Goal: Task Accomplishment & Management: Use online tool/utility

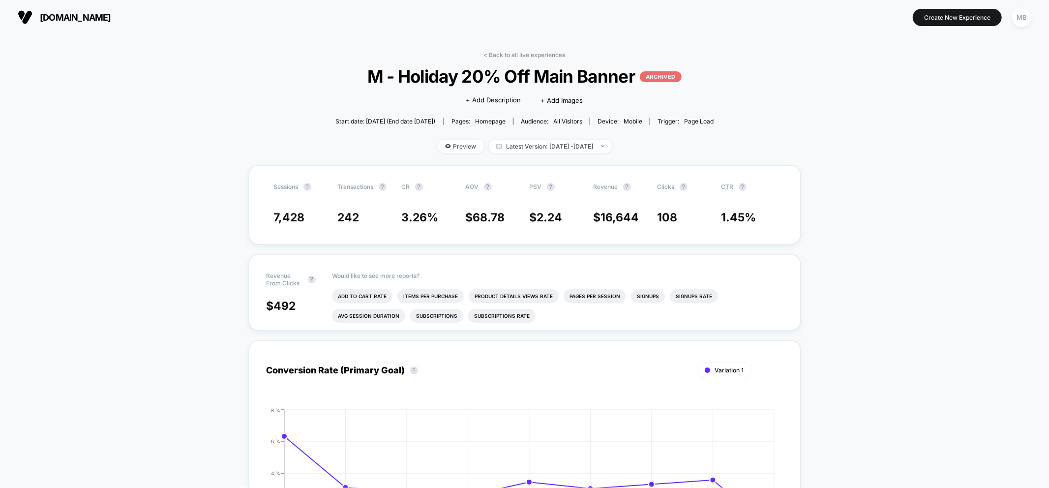
click at [523, 51] on link "< Back to all live experiences" at bounding box center [525, 54] width 82 height 7
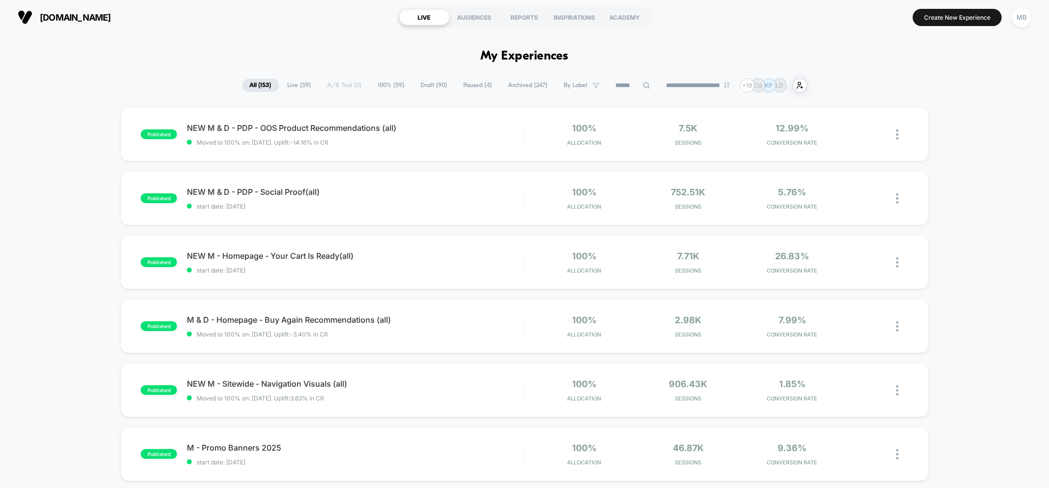
click at [622, 85] on input at bounding box center [632, 86] width 49 height 12
paste input "**********"
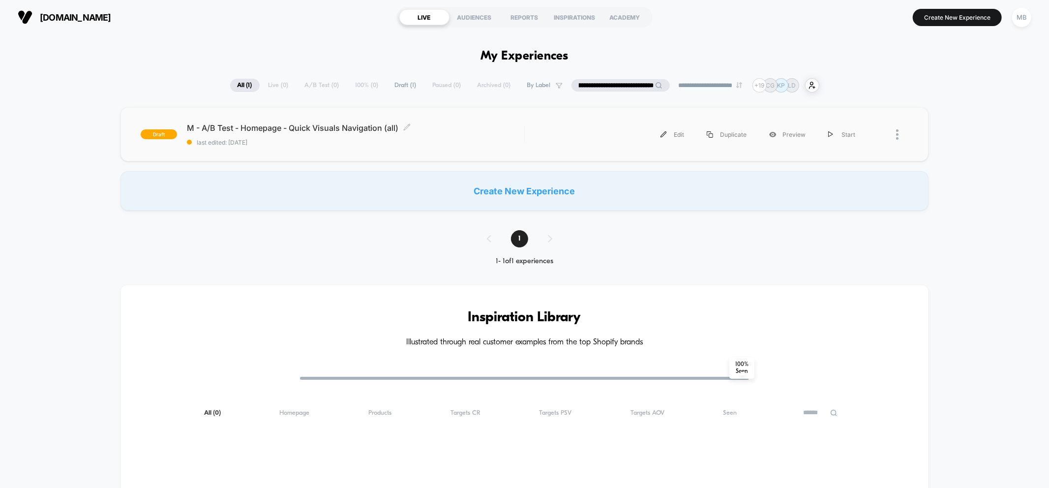
type input "**********"
click at [477, 139] on span "last edited: 10/9/2025" at bounding box center [355, 142] width 337 height 7
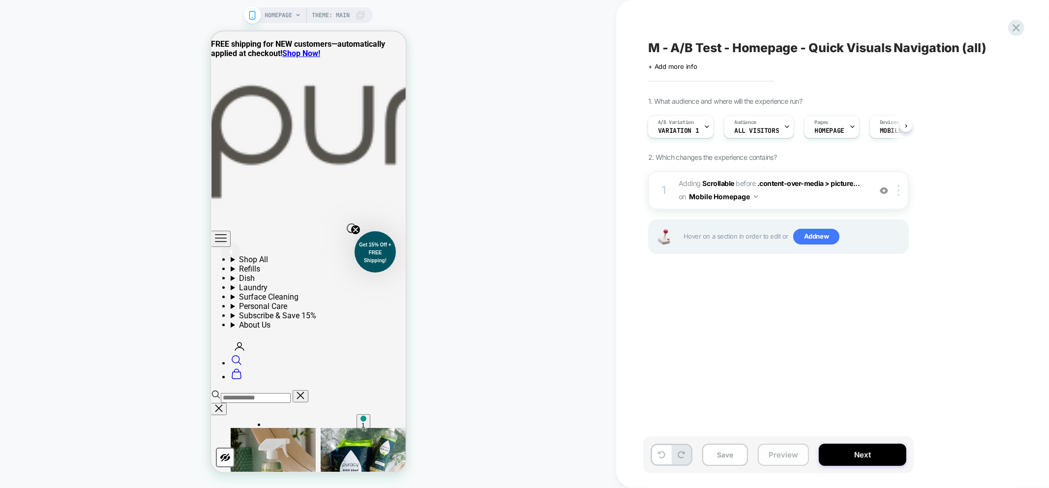
click at [779, 460] on button "Preview" at bounding box center [783, 455] width 51 height 22
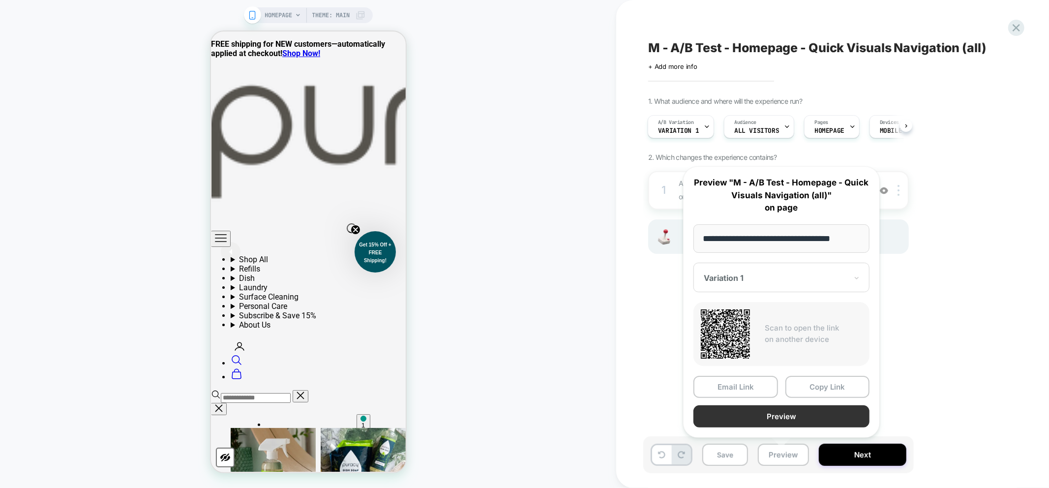
click at [793, 420] on button "Preview" at bounding box center [781, 416] width 176 height 22
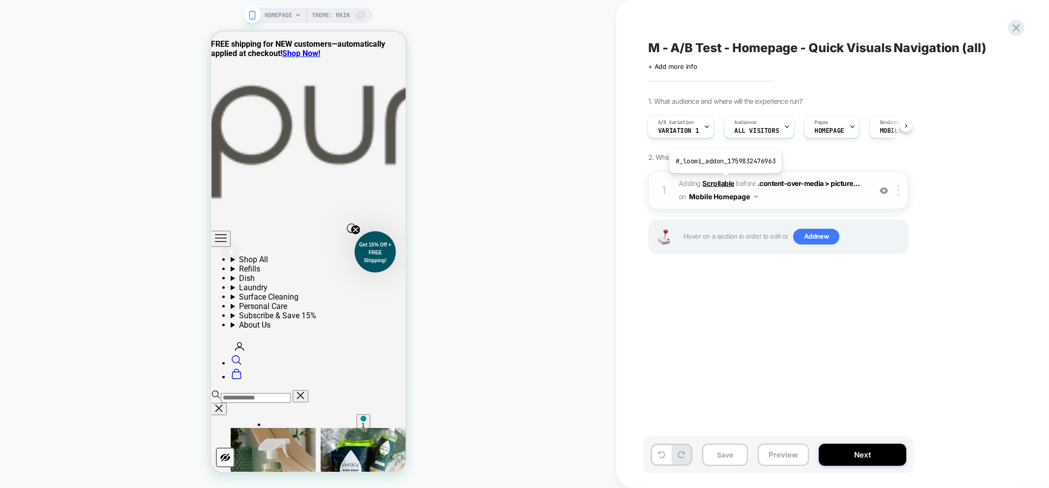
click at [724, 180] on b "Scrollable" at bounding box center [718, 183] width 31 height 8
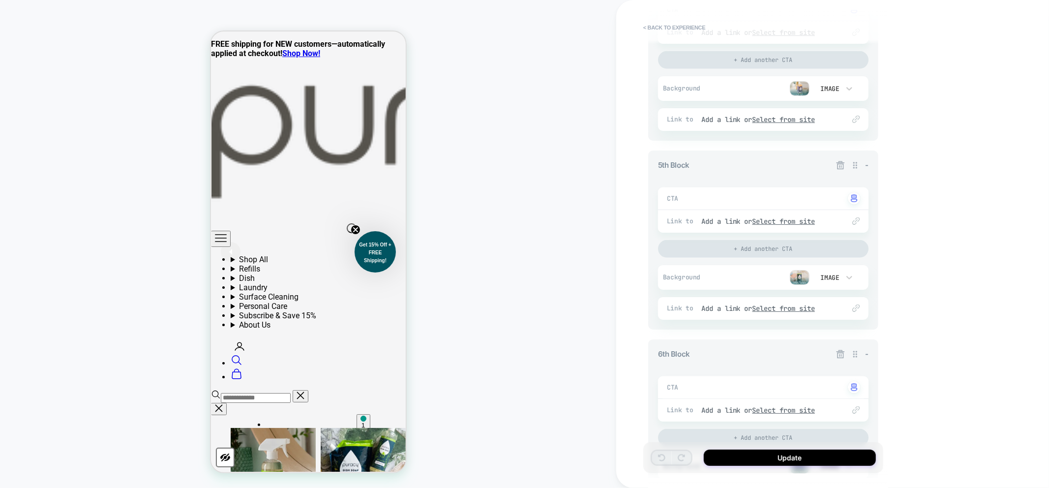
scroll to position [1029, 0]
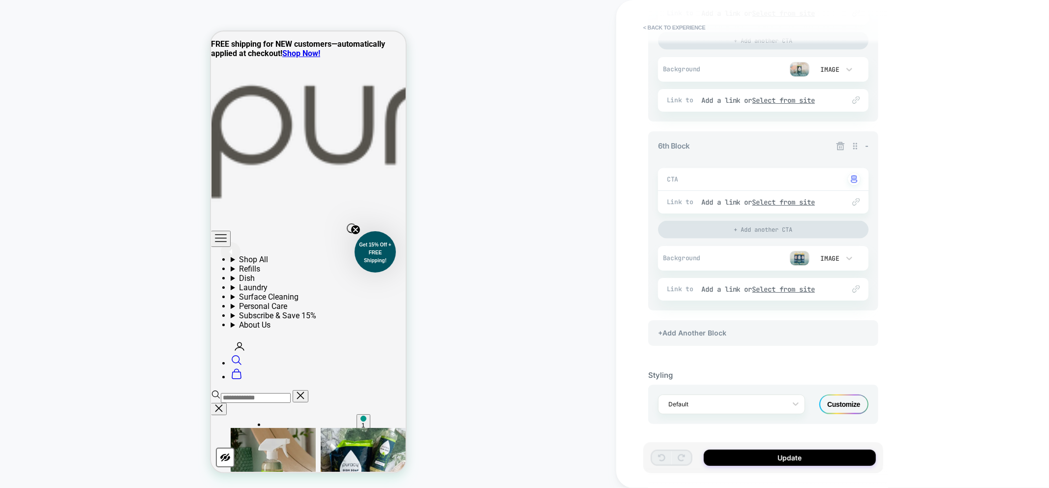
click at [854, 400] on div "Customize" at bounding box center [843, 404] width 49 height 20
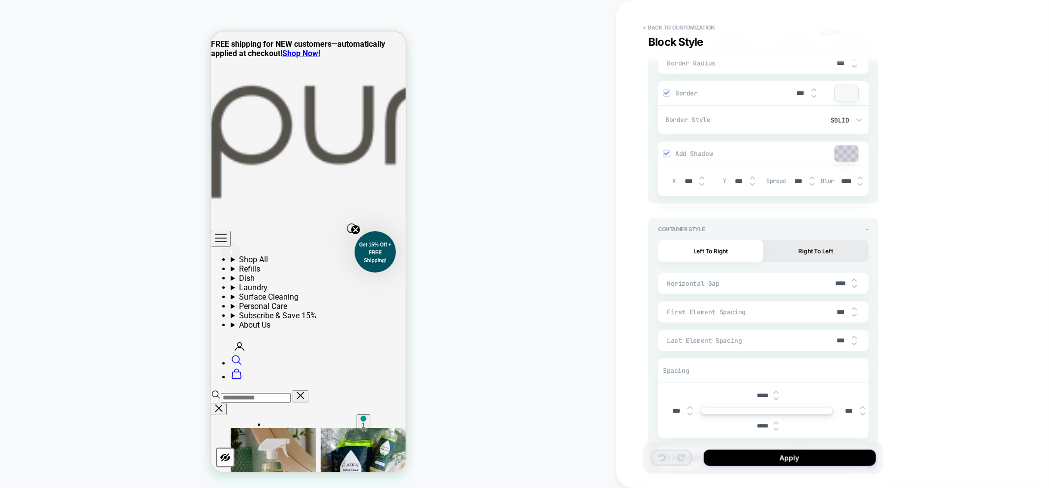
scroll to position [4280, 0]
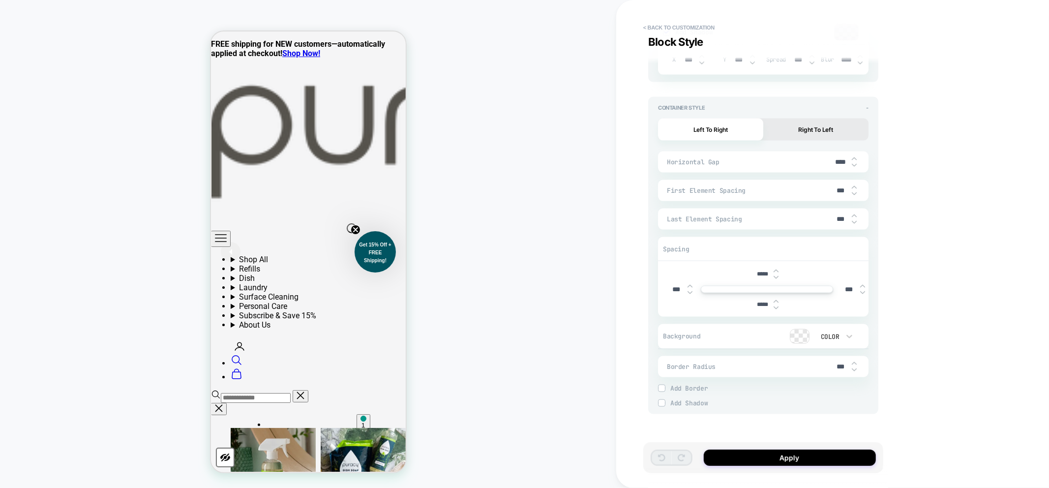
click at [842, 289] on input "***" at bounding box center [849, 289] width 22 height 8
type input "*"
click at [848, 289] on input "*****" at bounding box center [849, 289] width 22 height 7
type input "***"
type input "**"
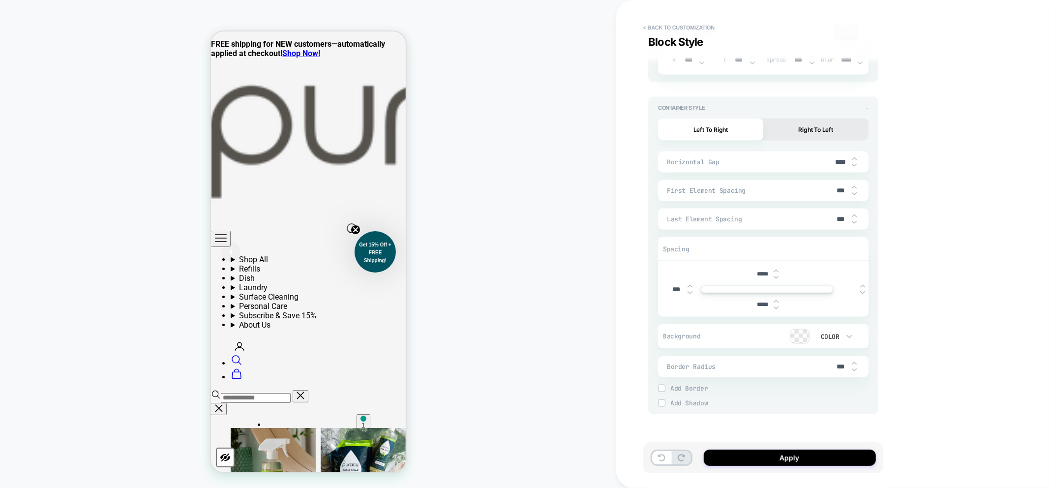
type input "*"
type input "*****"
click at [787, 457] on button "Apply" at bounding box center [790, 457] width 172 height 16
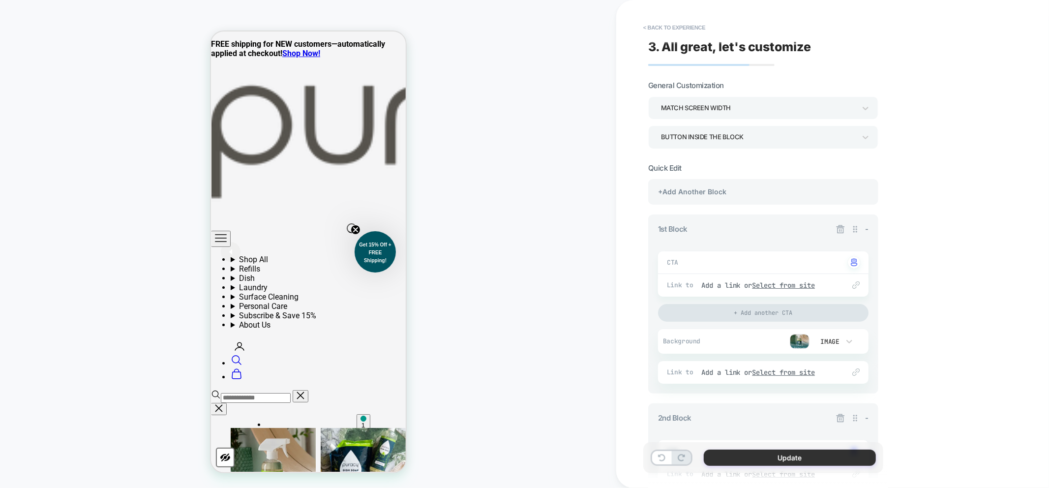
click at [777, 461] on button "Update" at bounding box center [790, 457] width 172 height 16
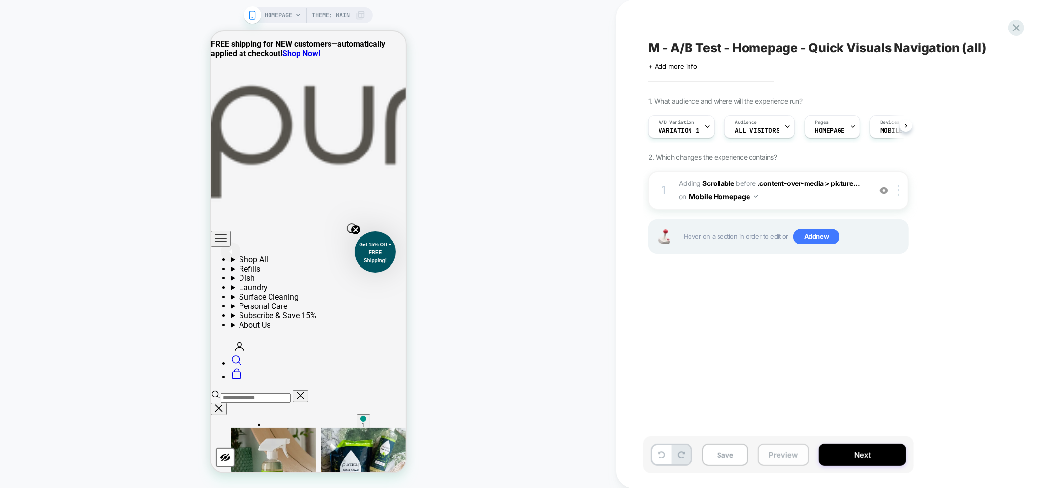
scroll to position [0, 0]
click at [786, 460] on button "Preview" at bounding box center [783, 455] width 51 height 22
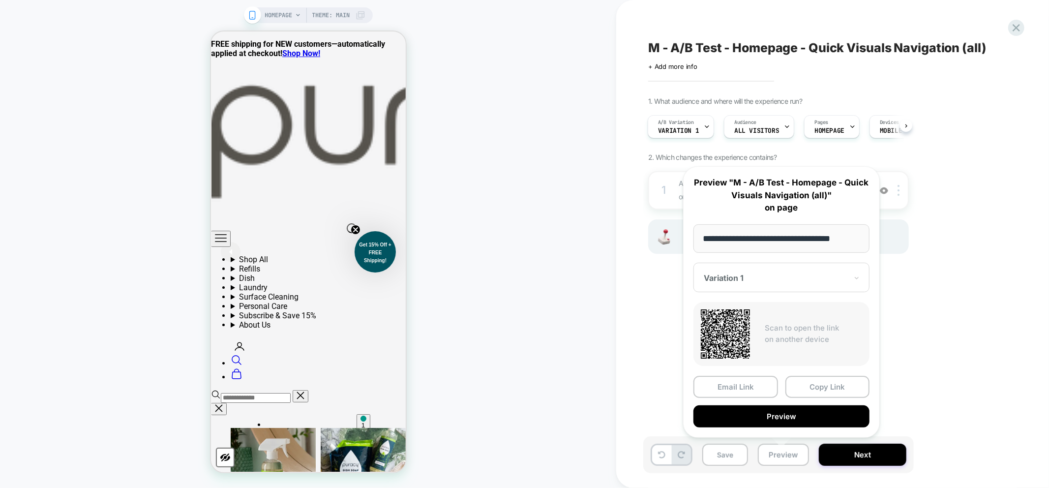
click at [797, 418] on button "Preview" at bounding box center [781, 416] width 176 height 22
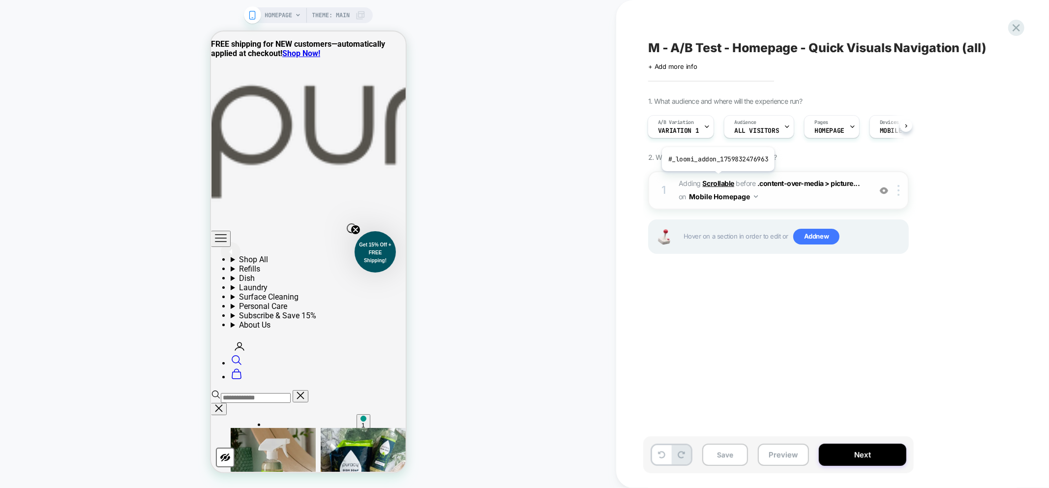
click at [717, 179] on b "Scrollable" at bounding box center [718, 183] width 31 height 8
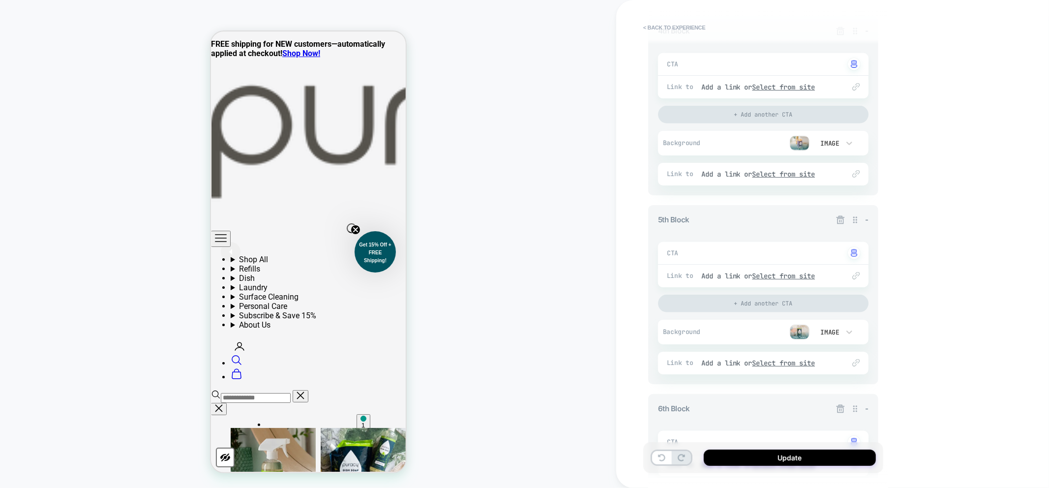
scroll to position [1029, 0]
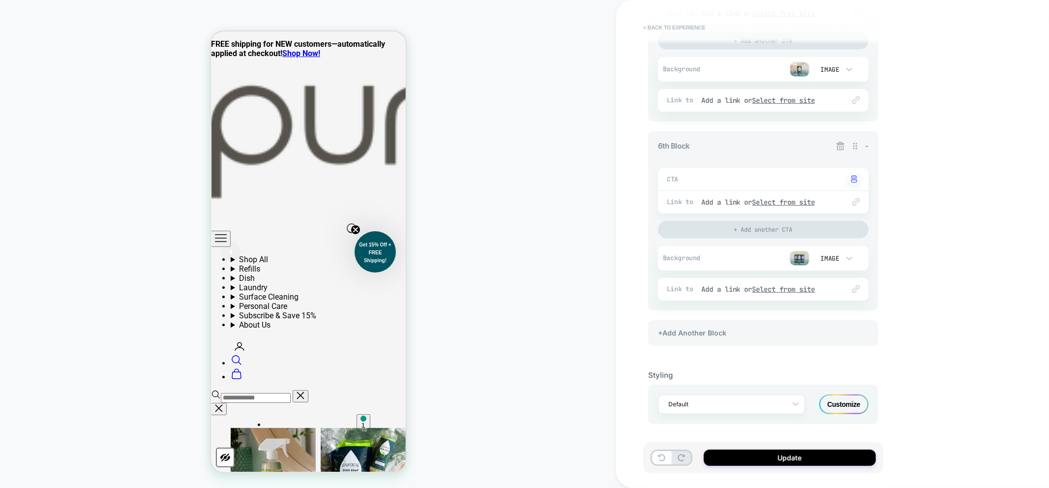
click at [652, 25] on button "< Back to experience" at bounding box center [674, 28] width 72 height 16
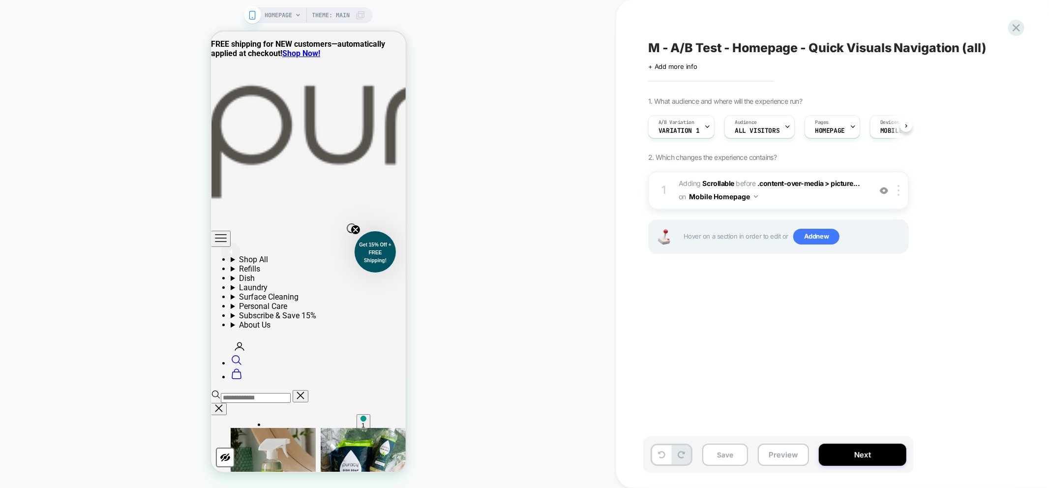
scroll to position [0, 0]
click at [661, 457] on icon at bounding box center [661, 454] width 7 height 7
click at [823, 235] on span "Add new" at bounding box center [816, 237] width 46 height 16
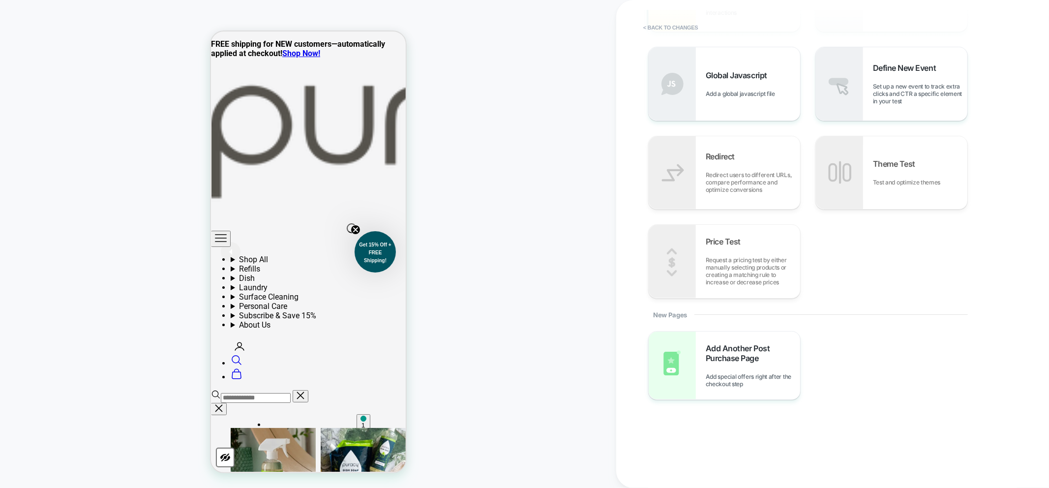
scroll to position [0, 0]
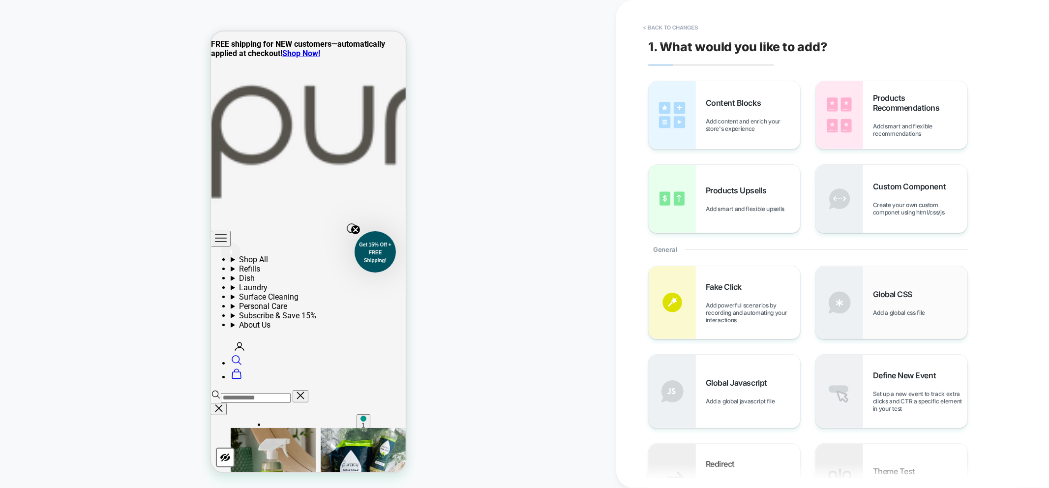
click at [877, 298] on span "Global CSS" at bounding box center [895, 294] width 44 height 10
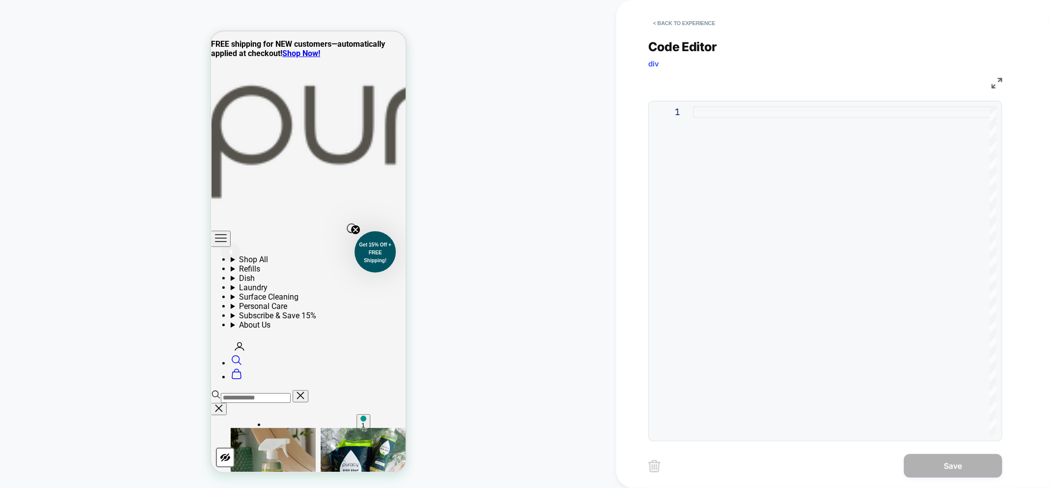
click at [759, 163] on div at bounding box center [844, 270] width 303 height 329
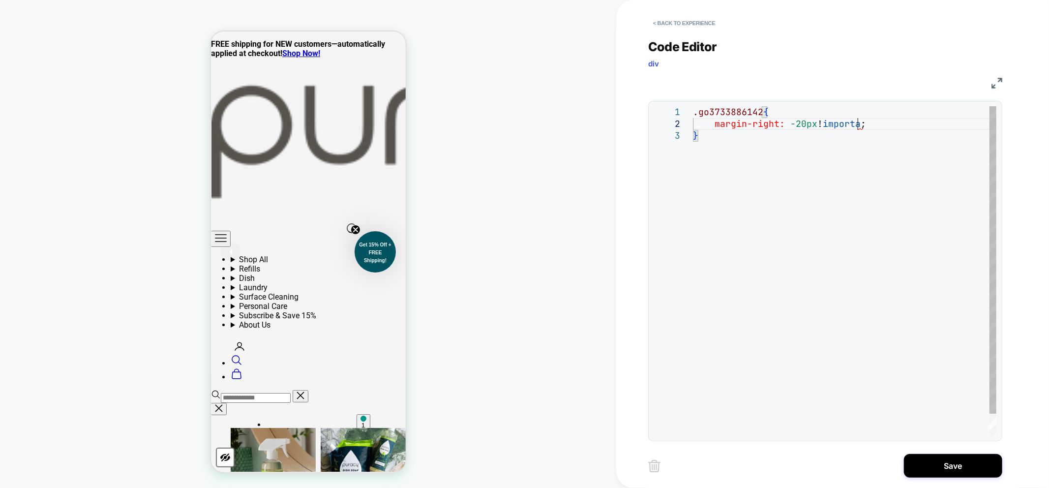
scroll to position [11, 175]
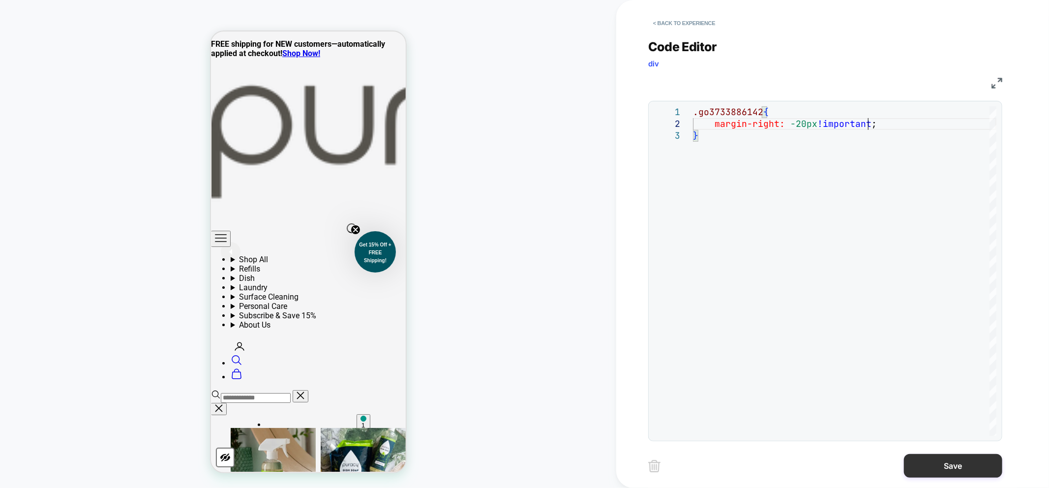
type textarea "**********"
click at [955, 466] on button "Save" at bounding box center [953, 466] width 98 height 24
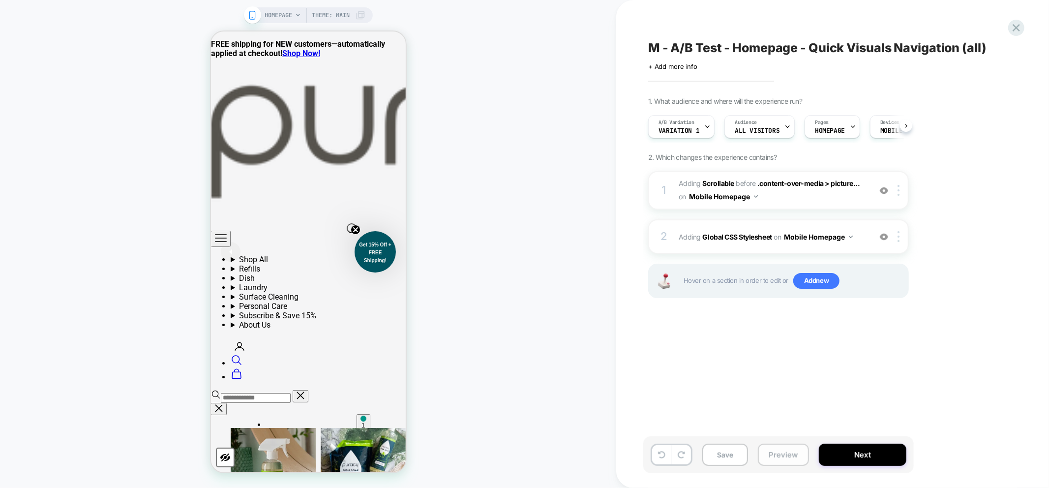
scroll to position [0, 0]
click at [789, 448] on button "Preview" at bounding box center [783, 455] width 51 height 22
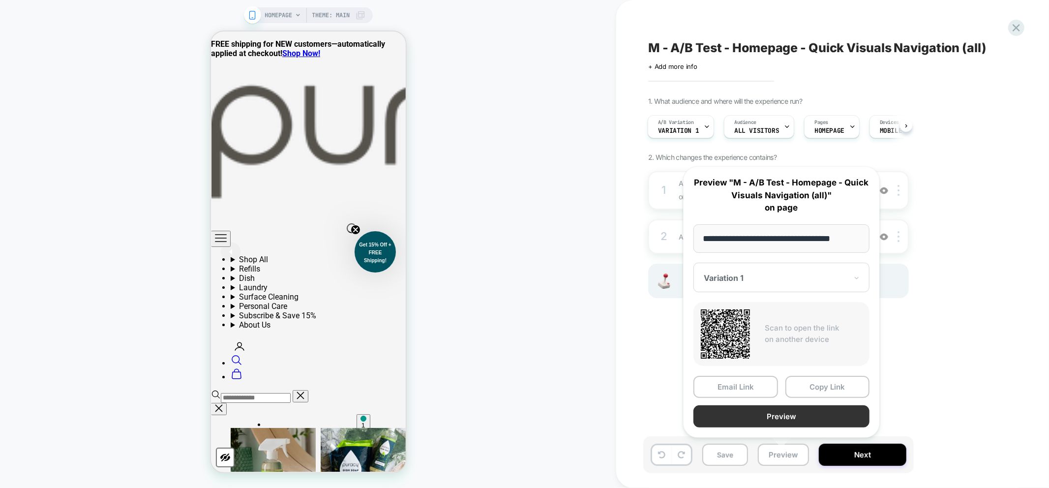
click at [794, 416] on button "Preview" at bounding box center [781, 416] width 176 height 22
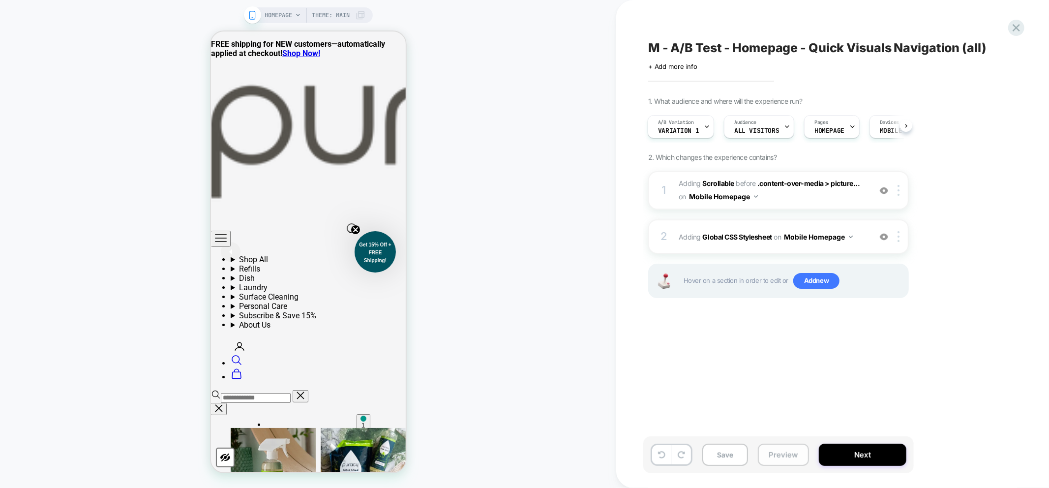
click at [780, 445] on button "Preview" at bounding box center [783, 455] width 51 height 22
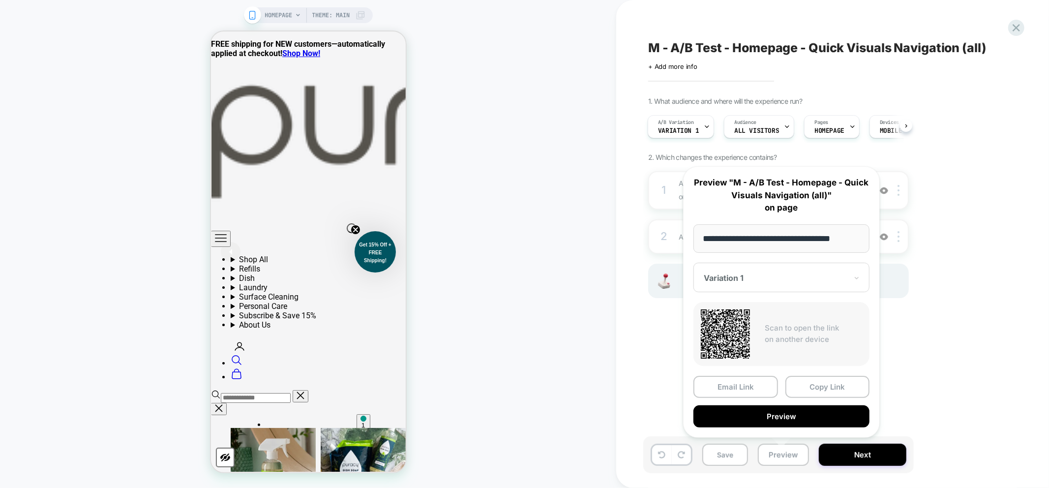
click at [989, 370] on div "M - A/B Test - Homepage - Quick Visuals Navigation (all) Click to edit experien…" at bounding box center [827, 244] width 369 height 468
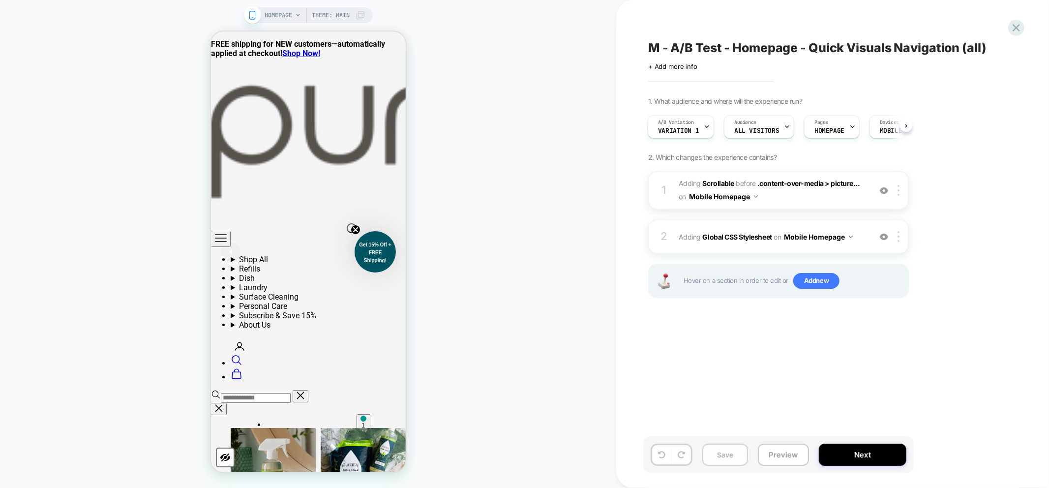
click at [723, 454] on button "Save" at bounding box center [725, 455] width 46 height 22
click at [784, 460] on button "Preview" at bounding box center [783, 455] width 51 height 22
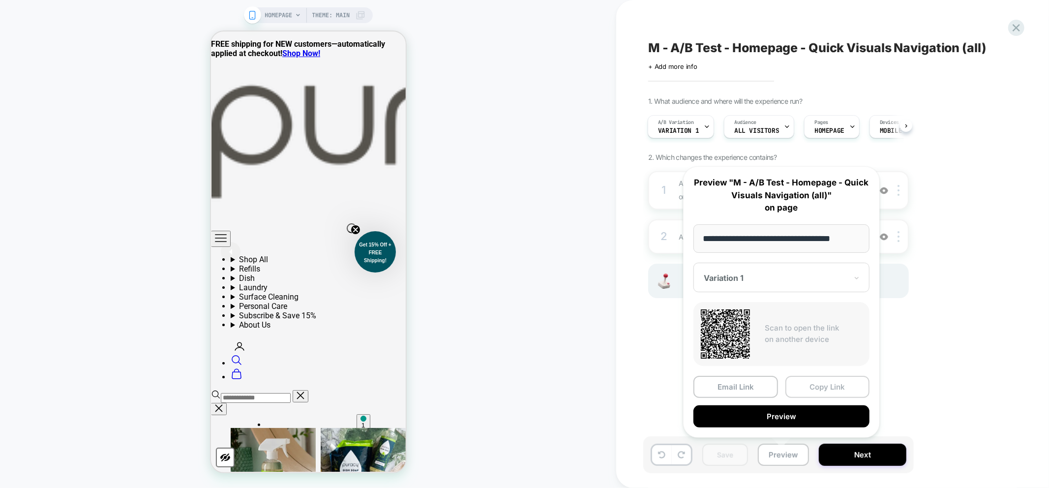
click at [823, 386] on button "Copy Link" at bounding box center [827, 387] width 85 height 22
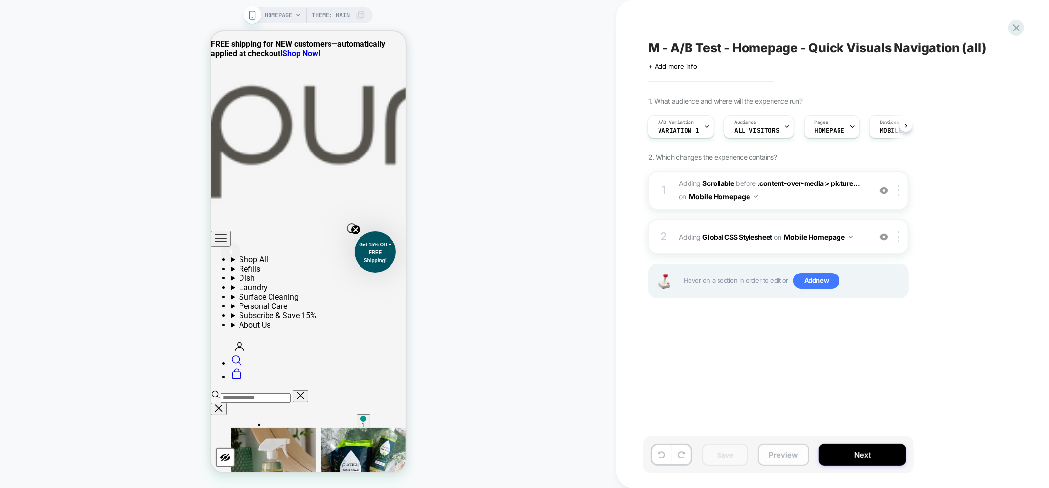
click at [781, 451] on button "Preview" at bounding box center [783, 455] width 51 height 22
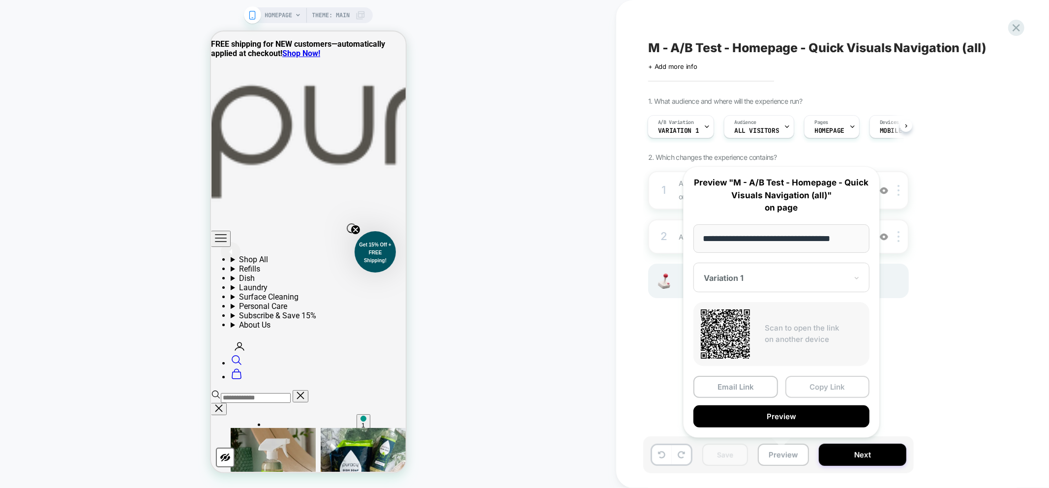
click at [823, 387] on button "Copy Link" at bounding box center [827, 387] width 85 height 22
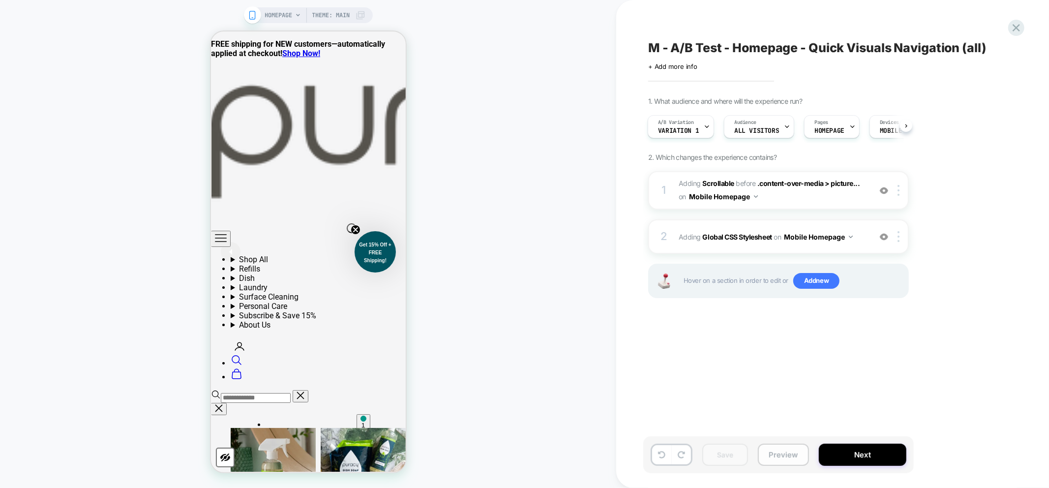
click at [782, 461] on button "Preview" at bounding box center [783, 455] width 51 height 22
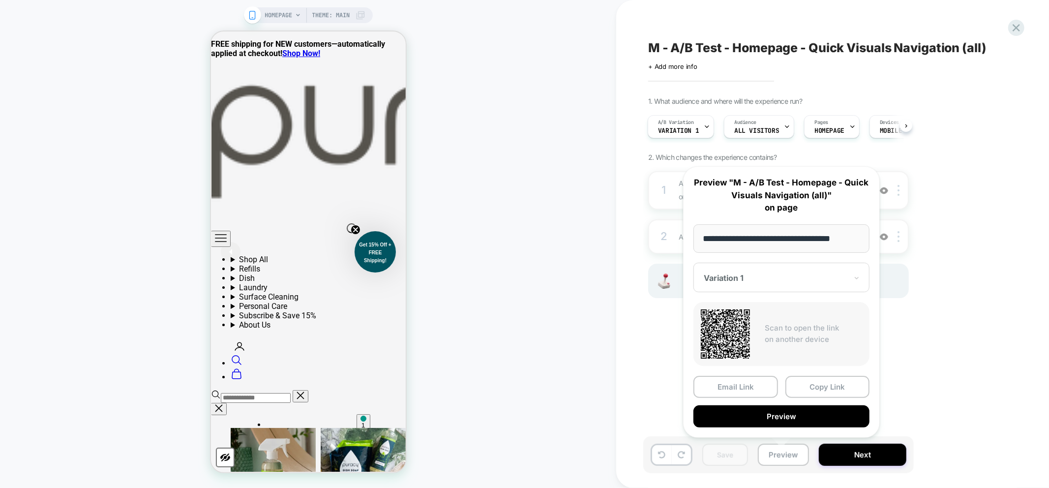
click at [822, 273] on div at bounding box center [776, 278] width 144 height 10
click at [741, 345] on div "CONTROL" at bounding box center [781, 347] width 166 height 18
click at [816, 275] on div at bounding box center [776, 278] width 144 height 10
click at [671, 317] on div "1 #_loomi_addon_1759832476963 Adding Scrollable BEFORE .content-over-media > pi…" at bounding box center [778, 246] width 261 height 151
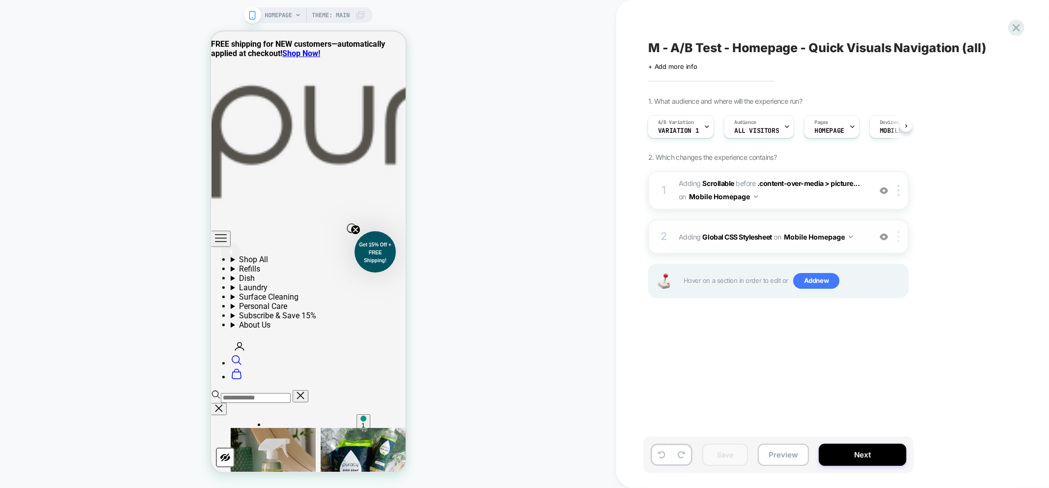
click at [899, 237] on img at bounding box center [898, 236] width 2 height 11
click at [727, 235] on b "Global CSS Stylesheet" at bounding box center [737, 237] width 69 height 8
click at [725, 236] on b "Global CSS Stylesheet" at bounding box center [737, 237] width 69 height 8
click at [740, 238] on b "Global CSS Stylesheet" at bounding box center [737, 237] width 69 height 8
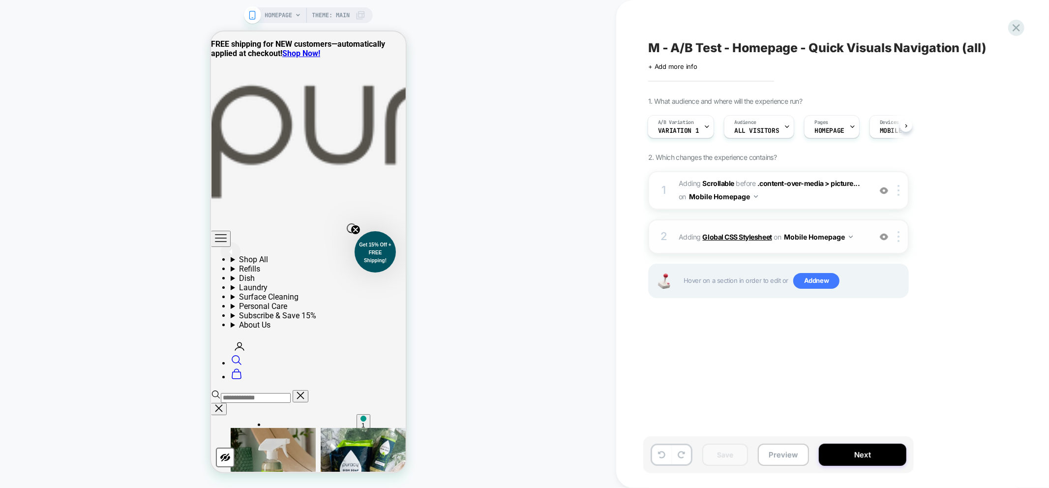
click at [740, 238] on b "Global CSS Stylesheet" at bounding box center [737, 237] width 69 height 8
click at [686, 359] on div "M - A/B Test - Homepage - Quick Visuals Navigation (all) Click to edit experien…" at bounding box center [827, 244] width 369 height 468
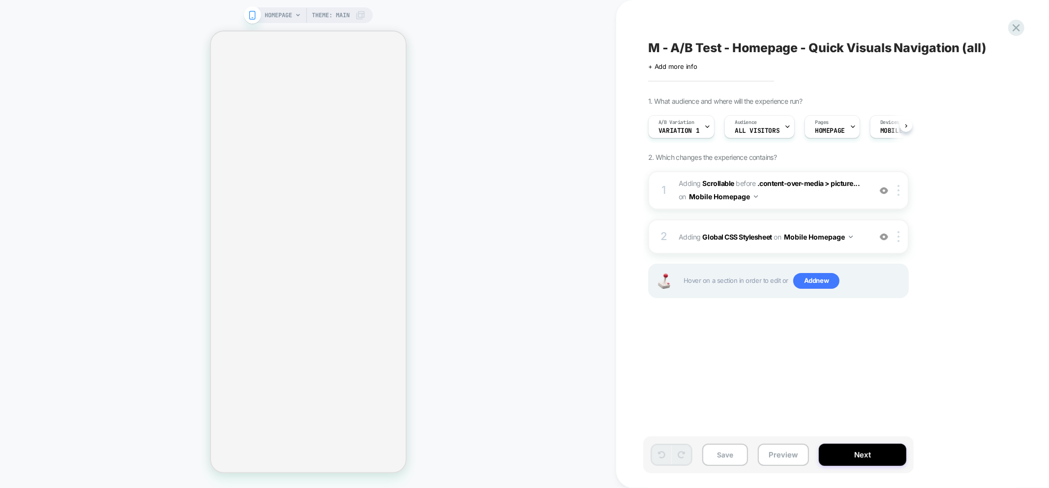
scroll to position [0, 0]
click at [794, 456] on button "Preview" at bounding box center [783, 455] width 51 height 22
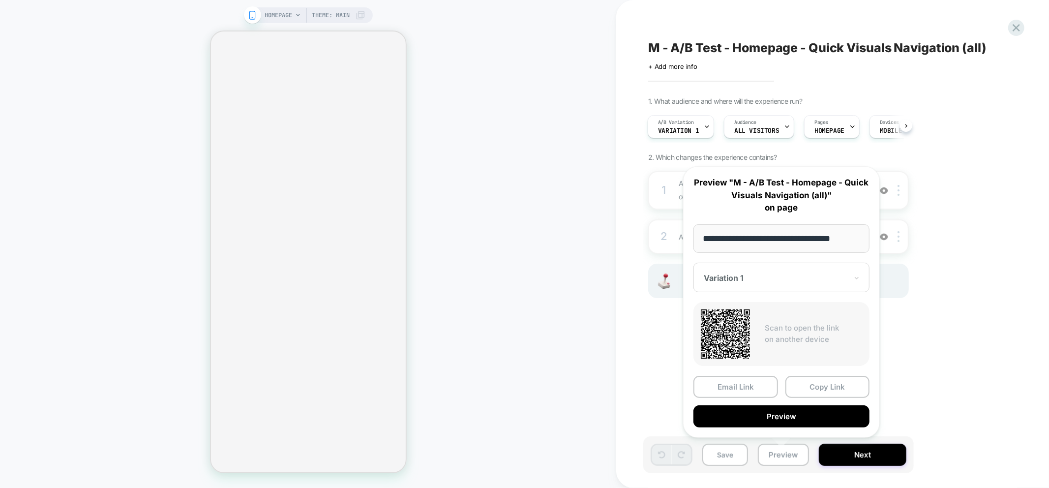
drag, startPoint x: 976, startPoint y: 293, endPoint x: 847, endPoint y: 274, distance: 130.6
click at [976, 292] on div "1. What audience and where will the experience run? A/B Variation Variation 1 A…" at bounding box center [827, 210] width 359 height 226
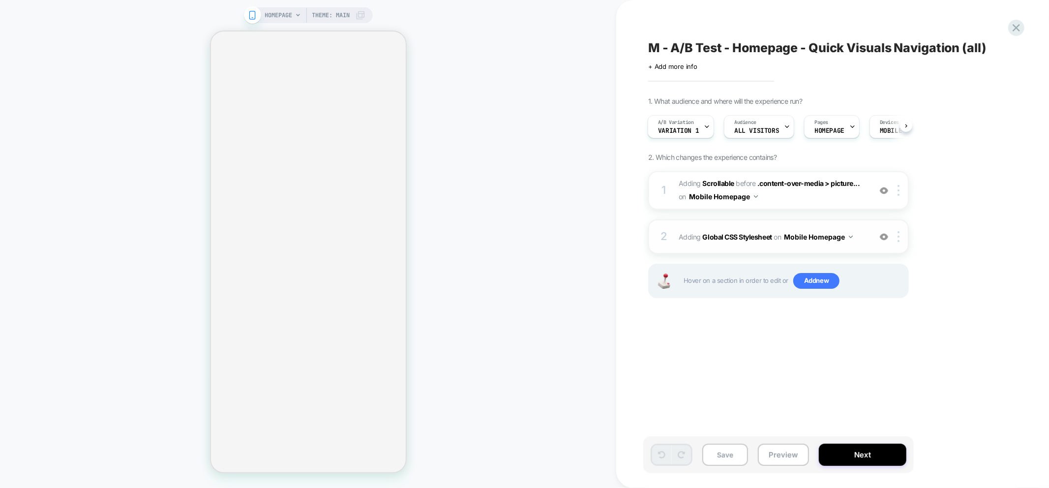
click at [725, 230] on span "Adding Global CSS Stylesheet on Mobile Homepage" at bounding box center [772, 237] width 187 height 14
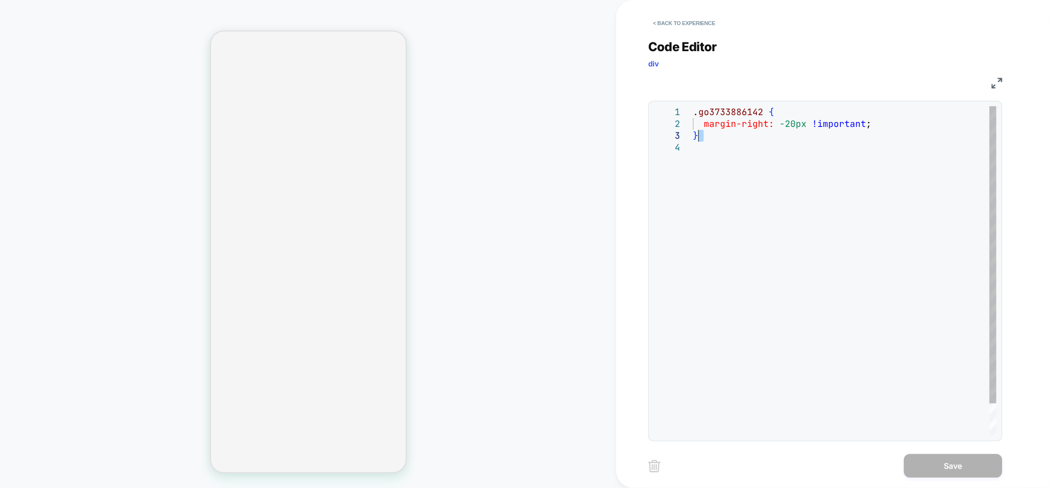
scroll to position [0, 0]
drag, startPoint x: 719, startPoint y: 138, endPoint x: 672, endPoint y: 102, distance: 59.6
click at [693, 106] on div ".go3733886142 { margin-right: -20px !important ; }" at bounding box center [844, 288] width 303 height 365
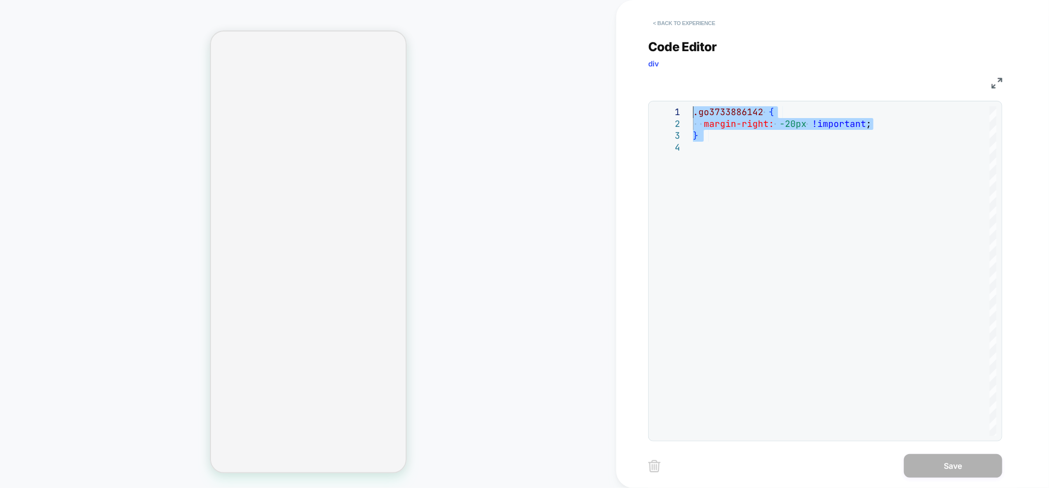
click at [682, 20] on button "< Back to experience" at bounding box center [684, 23] width 72 height 16
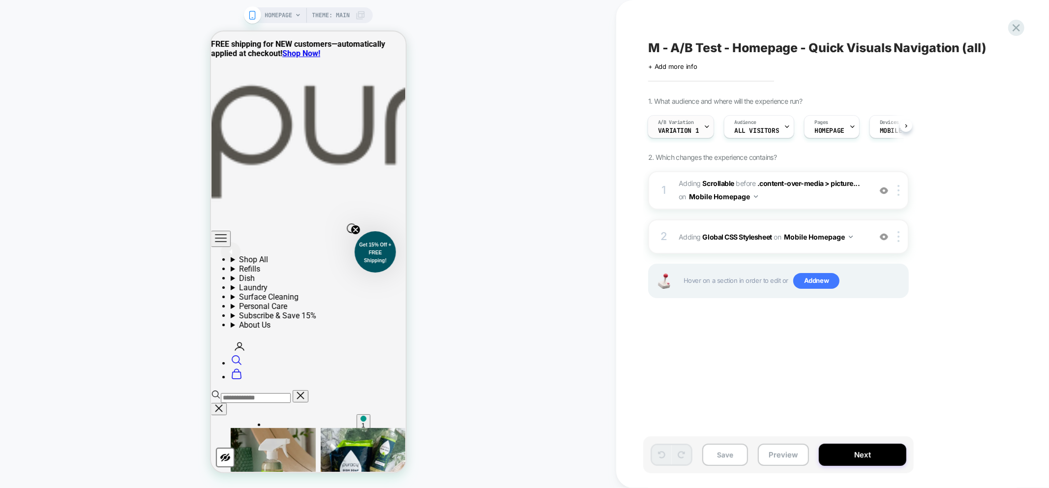
click at [691, 125] on div "A/B Variation Variation 1" at bounding box center [678, 127] width 60 height 22
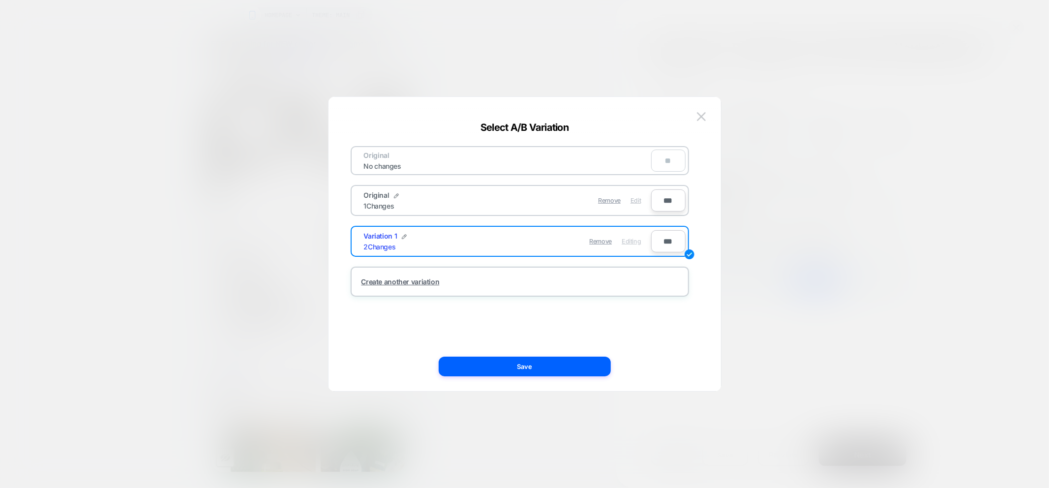
click at [635, 198] on span "Edit" at bounding box center [635, 200] width 10 height 7
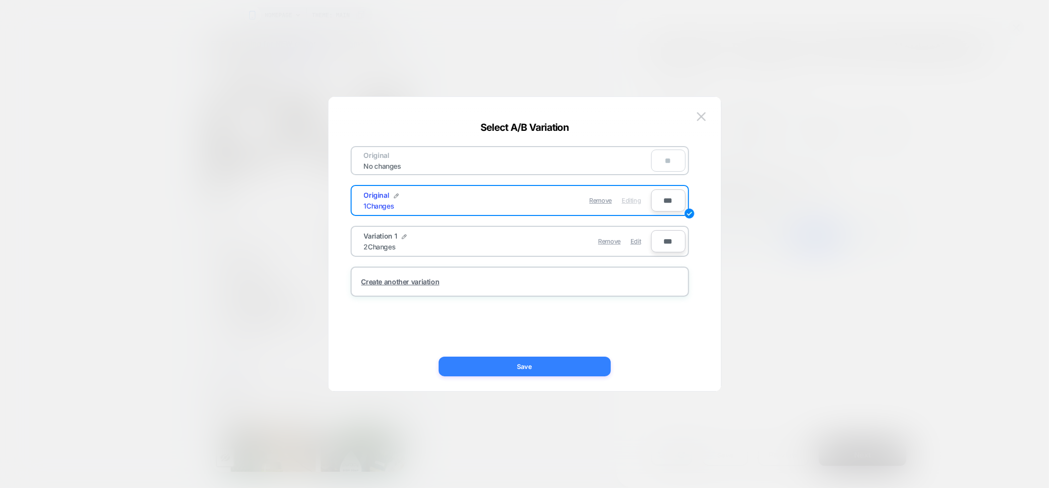
click at [554, 362] on button "Save" at bounding box center [525, 366] width 172 height 20
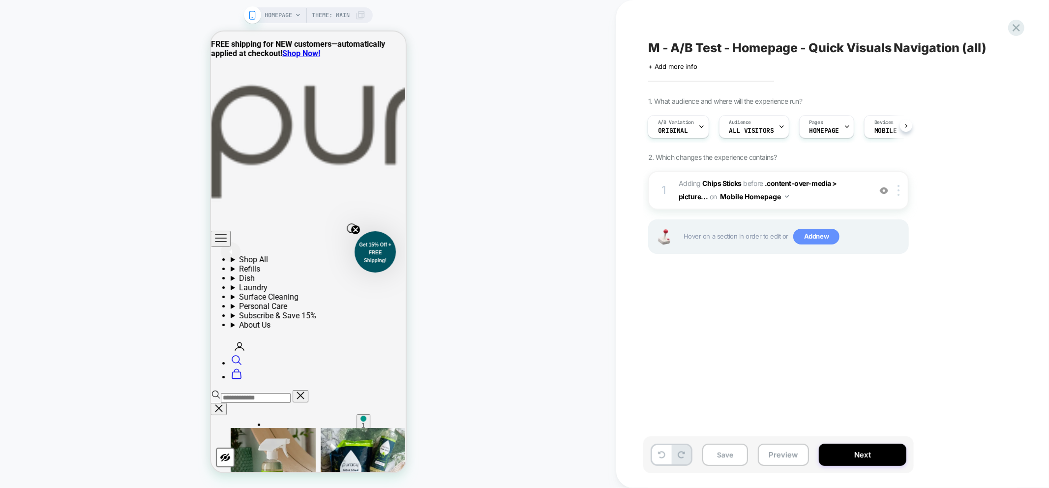
click at [812, 234] on span "Add new" at bounding box center [816, 237] width 46 height 16
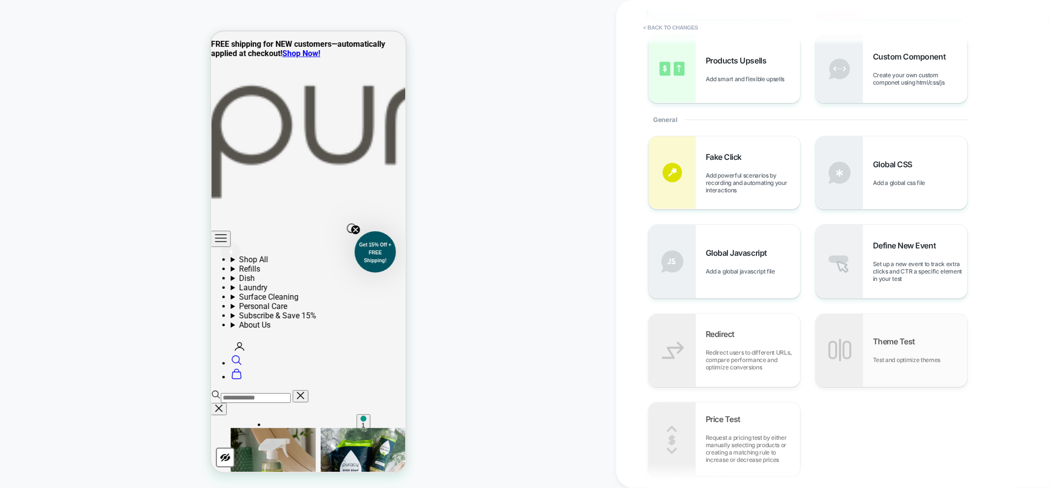
scroll to position [164, 0]
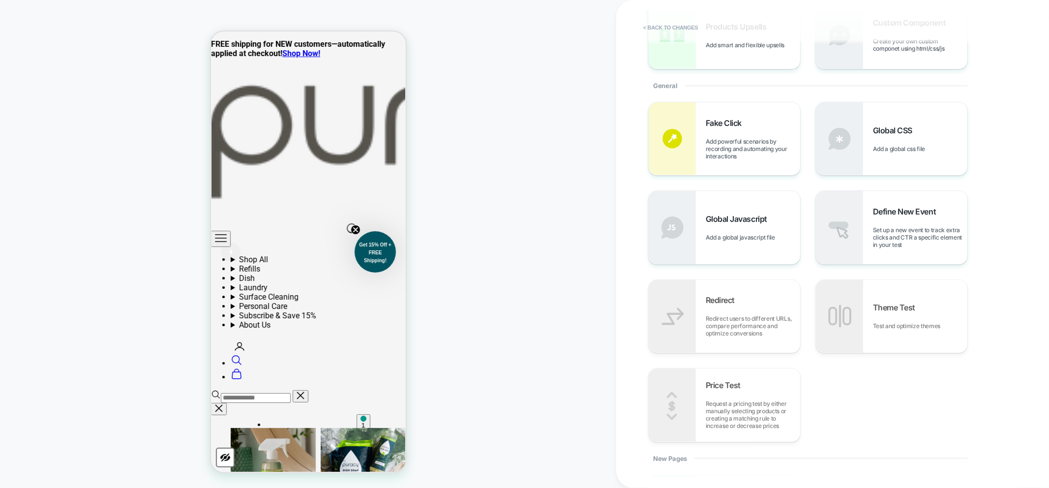
drag, startPoint x: 383, startPoint y: 106, endPoint x: 378, endPoint y: 106, distance: 5.4
click at [873, 139] on div "Global CSS Add a global css file" at bounding box center [920, 138] width 94 height 27
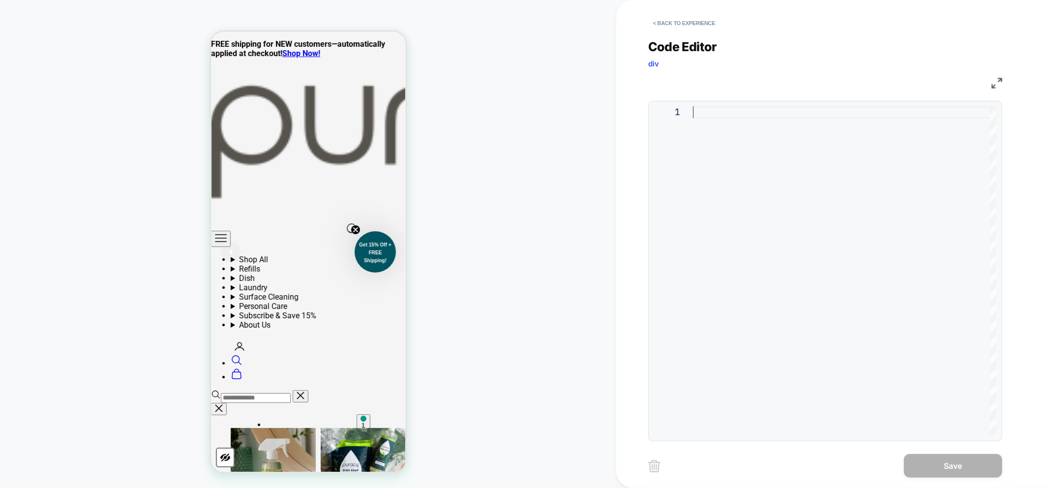
click at [779, 234] on div at bounding box center [844, 270] width 303 height 329
type textarea "**********"
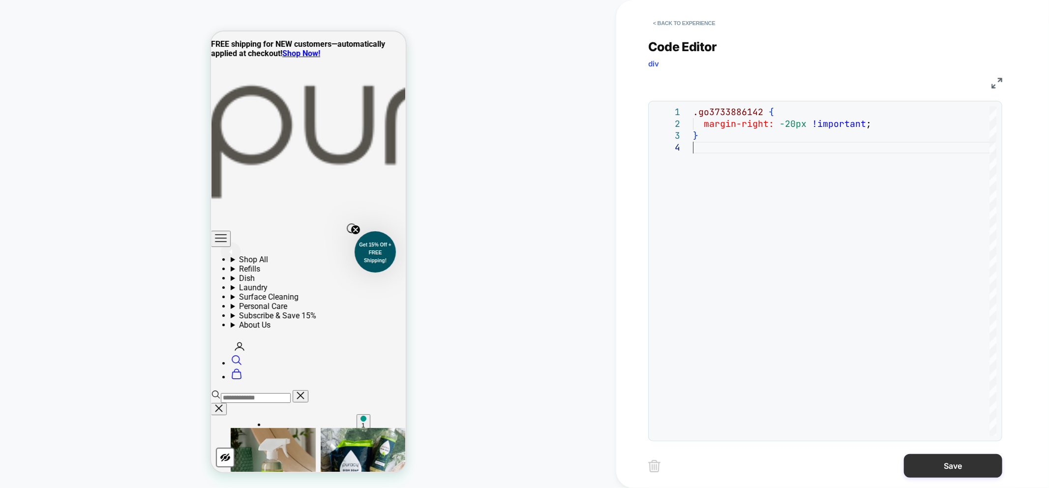
click at [943, 469] on button "Save" at bounding box center [953, 466] width 98 height 24
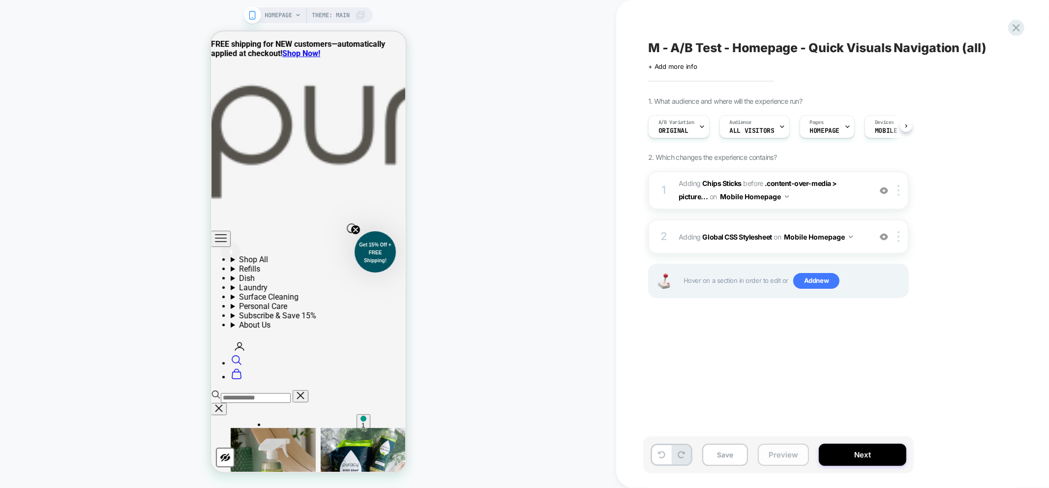
scroll to position [0, 0]
click at [774, 458] on button "Preview" at bounding box center [783, 455] width 51 height 22
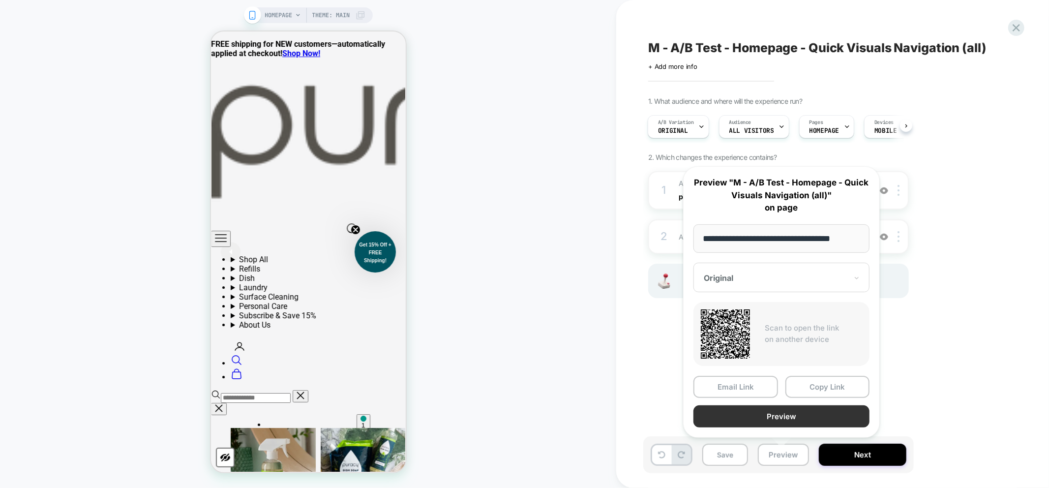
click at [804, 414] on button "Preview" at bounding box center [781, 416] width 176 height 22
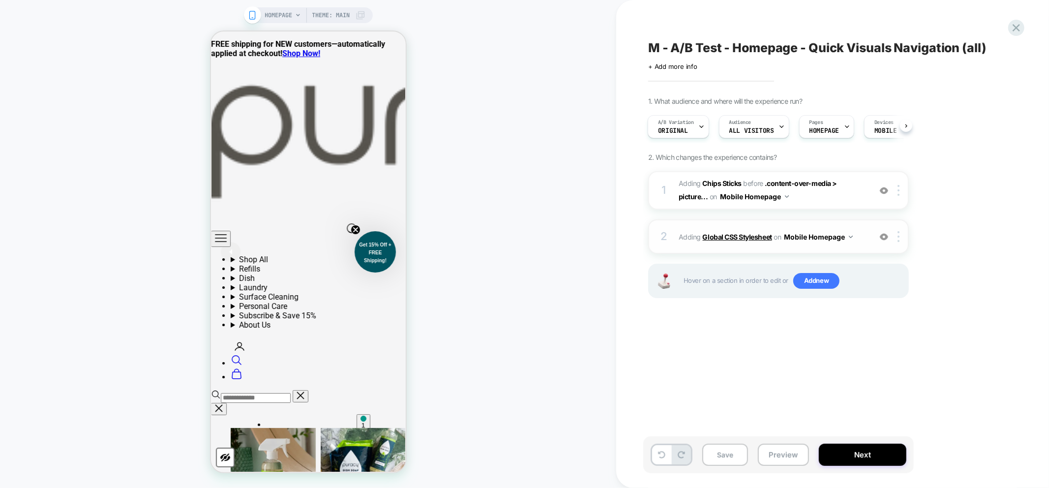
click at [733, 233] on b "Global CSS Stylesheet" at bounding box center [737, 237] width 69 height 8
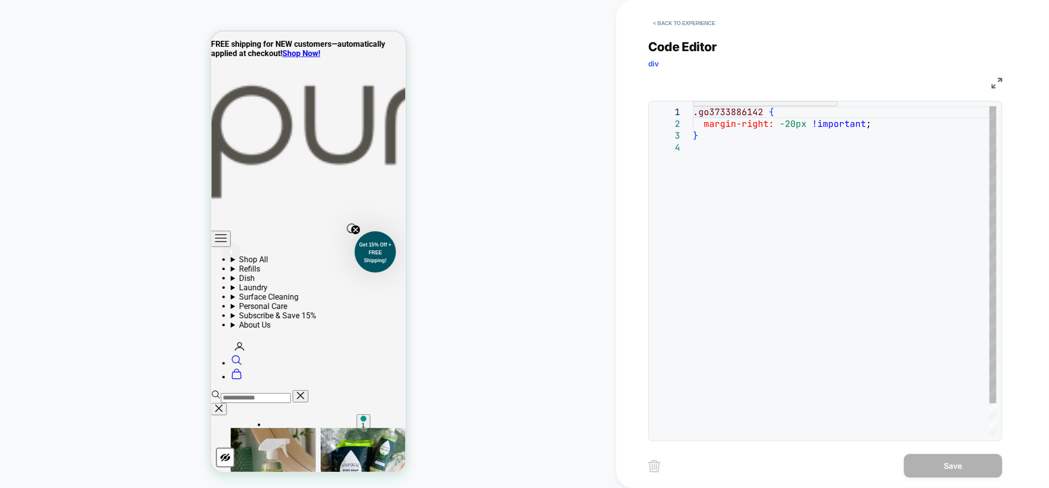
scroll to position [0, 0]
drag, startPoint x: 763, startPoint y: 112, endPoint x: 691, endPoint y: 114, distance: 71.8
click at [693, 114] on div ".go3733886142 { margin-right: -20px !important ; }" at bounding box center [844, 288] width 303 height 365
type textarea "**********"
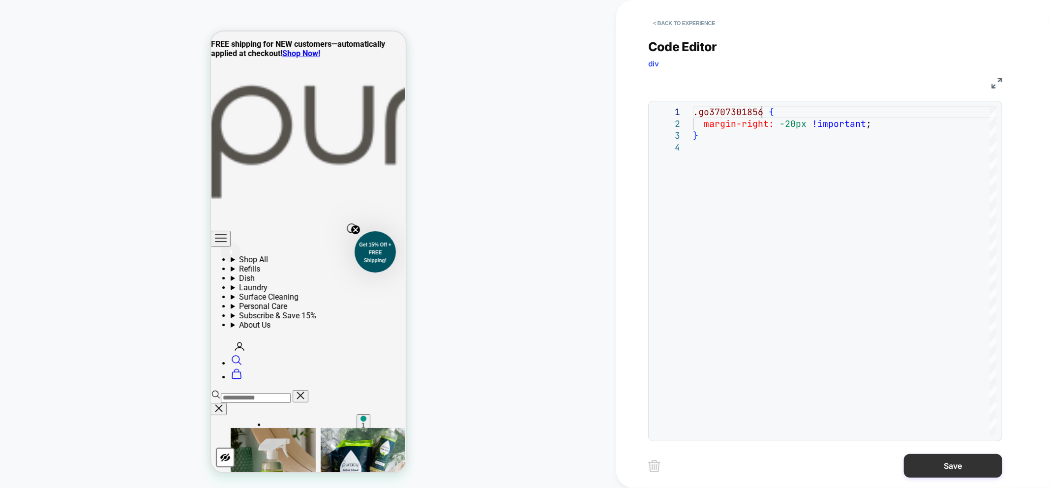
click at [935, 461] on button "Save" at bounding box center [953, 466] width 98 height 24
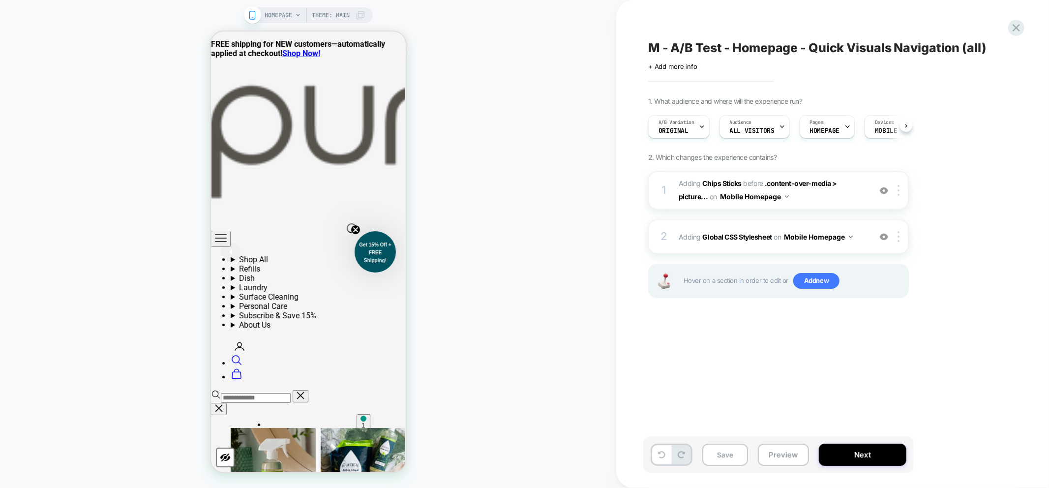
scroll to position [0, 0]
click at [792, 444] on div "Save Preview Next" at bounding box center [778, 454] width 270 height 37
click at [788, 454] on button "Preview" at bounding box center [783, 455] width 51 height 22
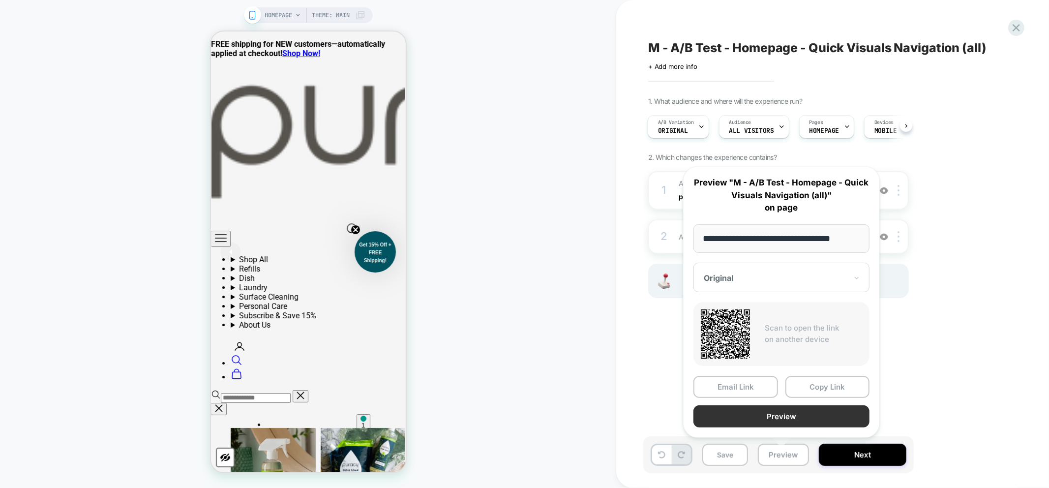
click at [809, 417] on button "Preview" at bounding box center [781, 416] width 176 height 22
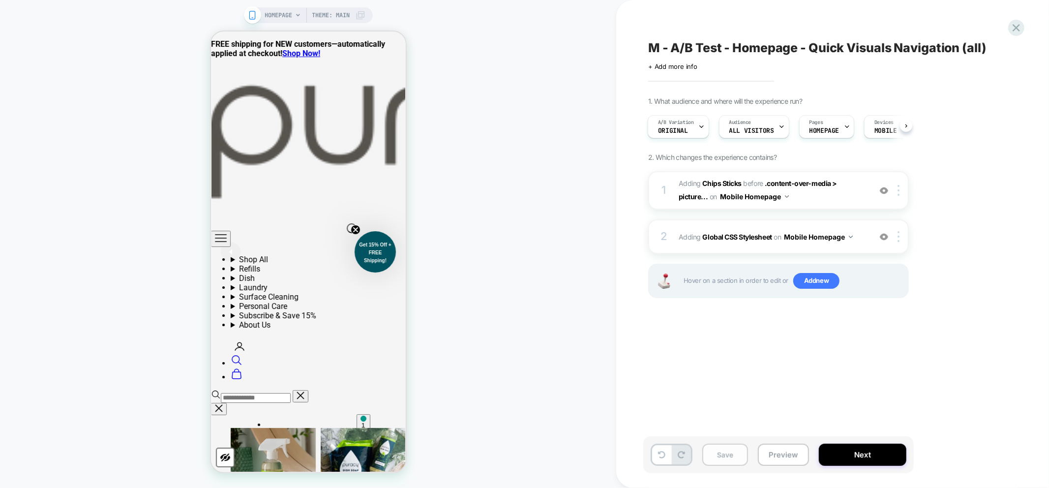
click at [711, 458] on button "Save" at bounding box center [725, 455] width 46 height 22
click at [782, 463] on button "Preview" at bounding box center [783, 455] width 51 height 22
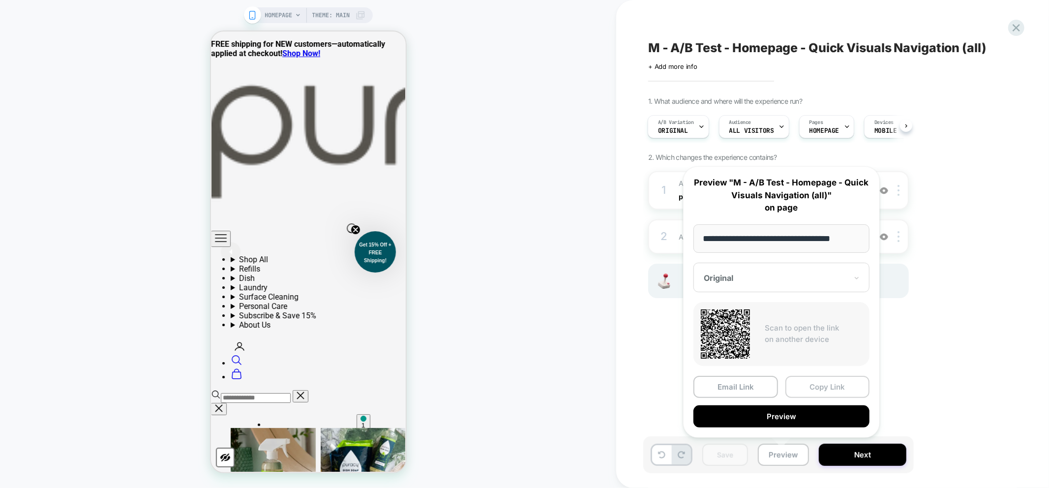
click at [833, 381] on button "Copy Link" at bounding box center [827, 387] width 85 height 22
